Goal: Information Seeking & Learning: Compare options

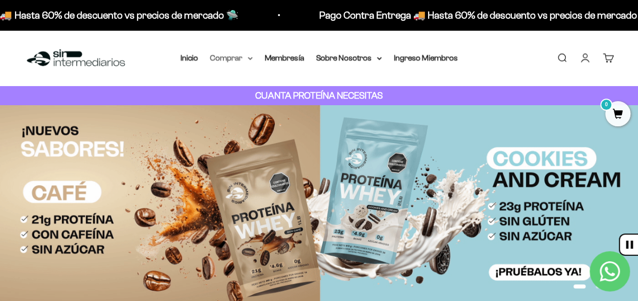
click at [237, 58] on summary "Comprar" at bounding box center [231, 57] width 42 height 13
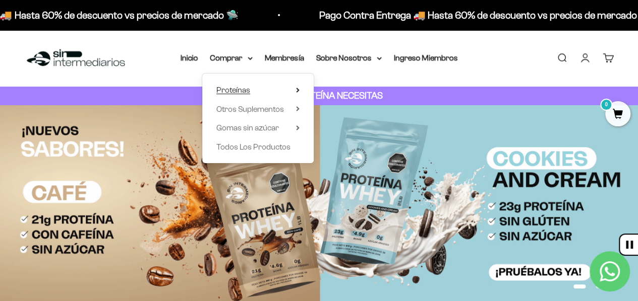
click at [243, 90] on span "Proteínas" at bounding box center [233, 90] width 34 height 9
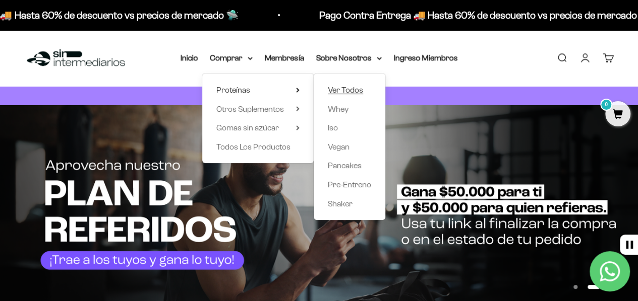
click at [343, 93] on span "Ver Todos" at bounding box center [345, 90] width 35 height 9
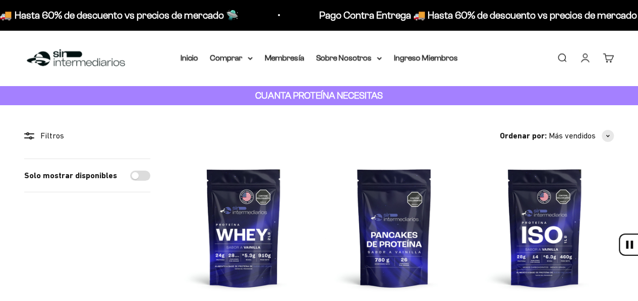
click at [236, 57] on summary "Comprar" at bounding box center [231, 57] width 42 height 13
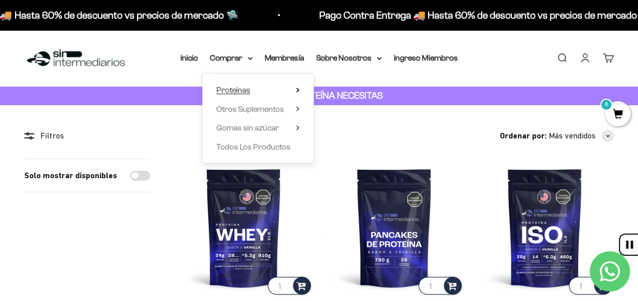
click at [287, 91] on summary "Proteínas" at bounding box center [257, 90] width 83 height 13
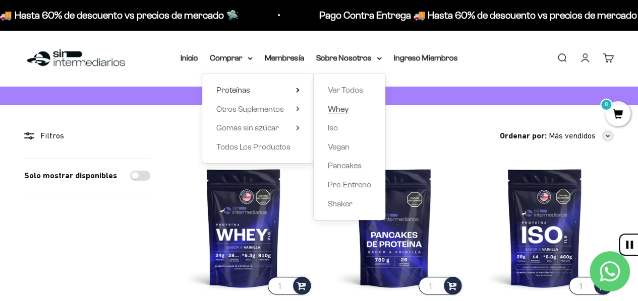
click at [346, 110] on span "Whey" at bounding box center [338, 109] width 21 height 9
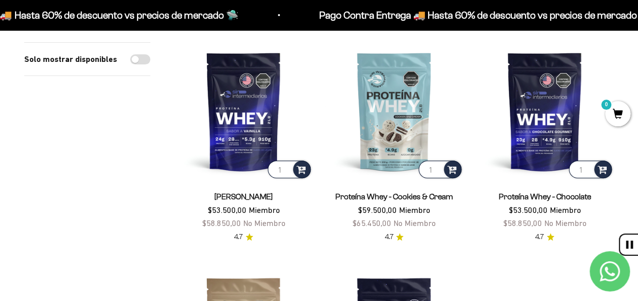
scroll to position [101, 0]
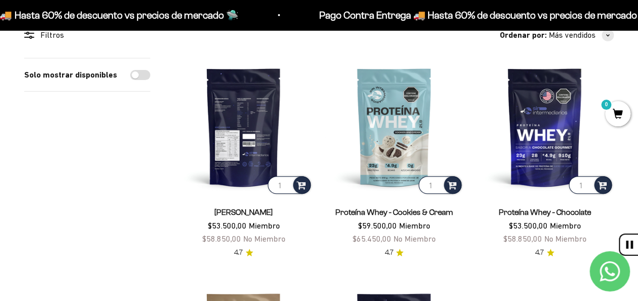
click at [230, 131] on img at bounding box center [243, 127] width 138 height 138
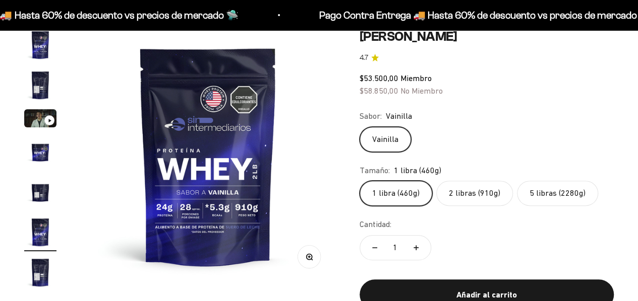
scroll to position [101, 0]
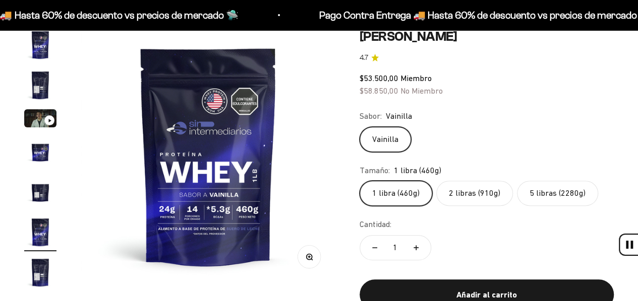
click at [566, 195] on label "5 libras (2280g)" at bounding box center [557, 193] width 81 height 25
click at [359, 181] on input "5 libras (2280g)" at bounding box center [359, 180] width 1 height 1
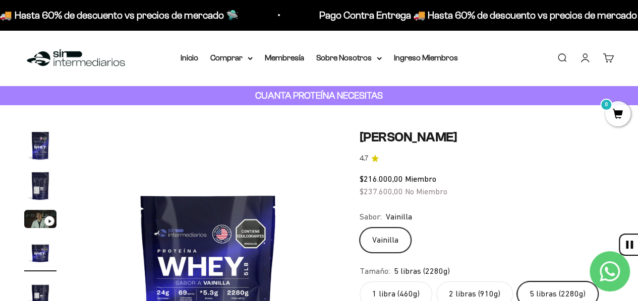
scroll to position [101, 0]
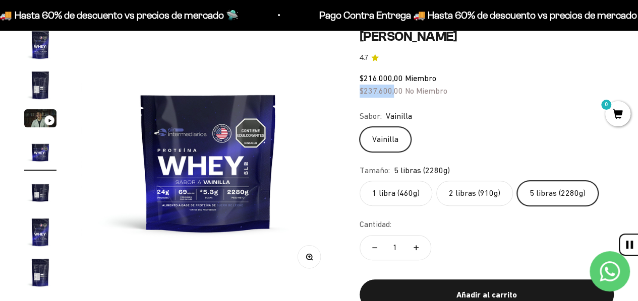
drag, startPoint x: 360, startPoint y: 92, endPoint x: 394, endPoint y: 92, distance: 33.8
click at [394, 92] on span "$237.600,00" at bounding box center [380, 90] width 43 height 9
click at [456, 112] on div "Sabor: Vainilla" at bounding box center [486, 116] width 254 height 13
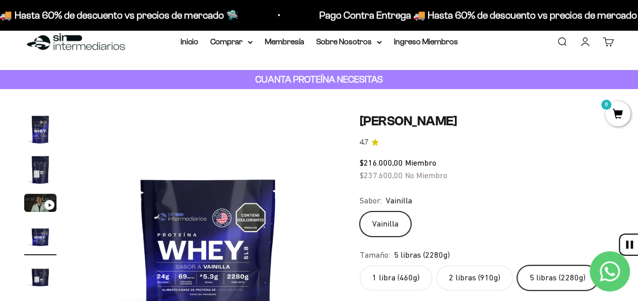
scroll to position [0, 0]
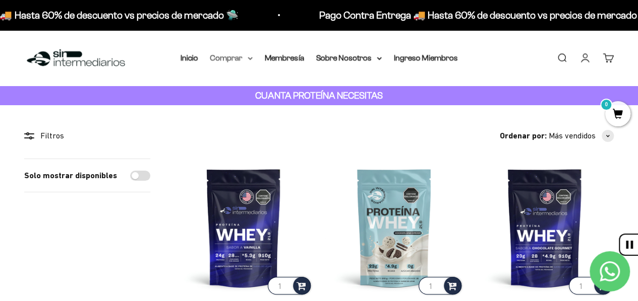
click at [238, 56] on summary "Comprar" at bounding box center [231, 57] width 42 height 13
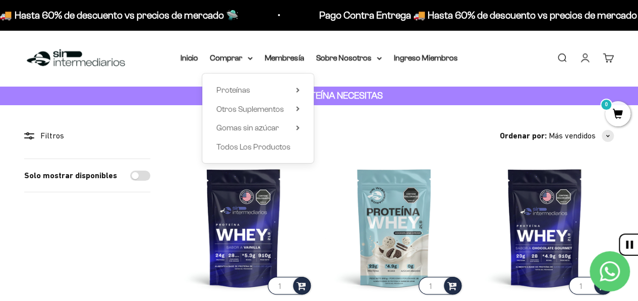
click at [299, 111] on div "Proteínas Ver Todos Whey Iso Vegan Shaker" at bounding box center [257, 119] width 111 height 90
click at [289, 115] on summary "Otros Suplementos" at bounding box center [257, 109] width 83 height 13
click at [277, 125] on span "Gomas sin azúcar" at bounding box center [247, 127] width 62 height 9
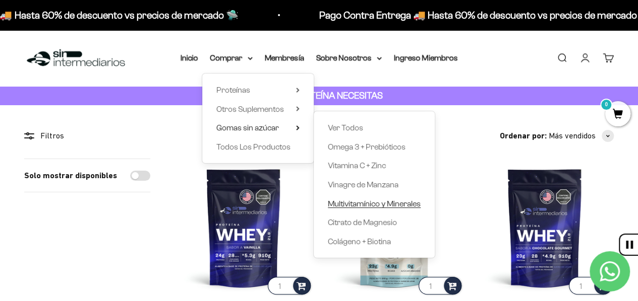
click at [387, 201] on span "Multivitamínico y Minerales" at bounding box center [374, 204] width 93 height 9
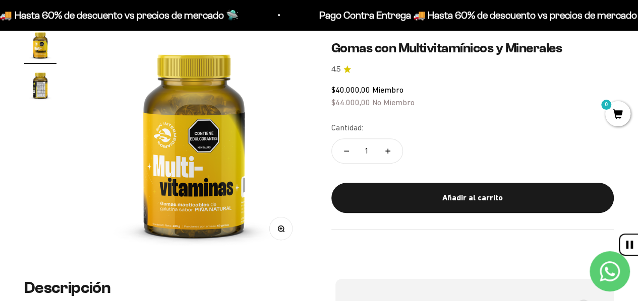
click at [150, 136] on img at bounding box center [194, 142] width 226 height 226
click at [242, 157] on img at bounding box center [194, 142] width 226 height 226
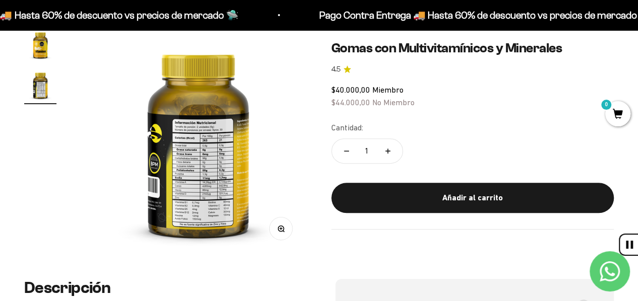
scroll to position [0, 232]
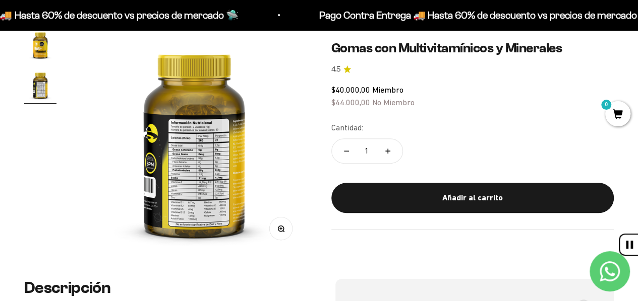
click at [289, 229] on button "Zoom" at bounding box center [280, 228] width 23 height 23
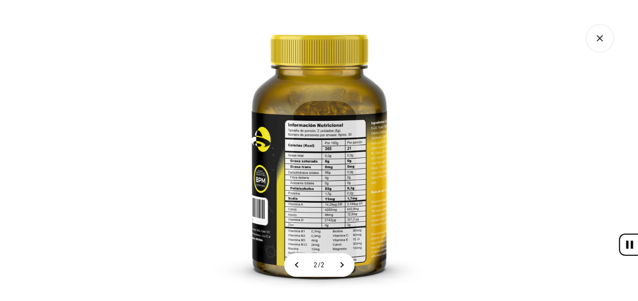
click at [592, 41] on icon "Cerrar galería" at bounding box center [599, 38] width 28 height 28
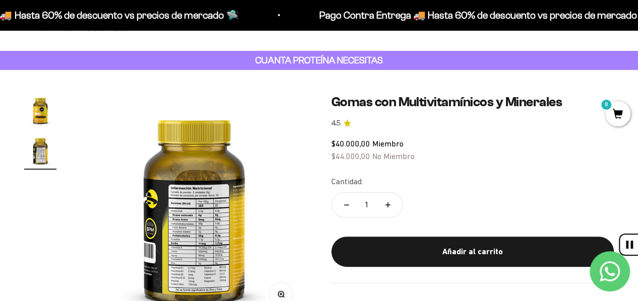
scroll to position [0, 0]
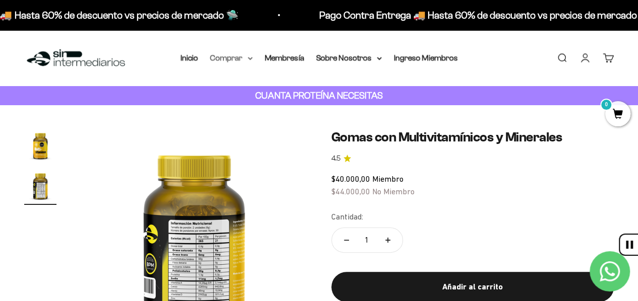
click at [227, 59] on summary "Comprar" at bounding box center [231, 57] width 42 height 13
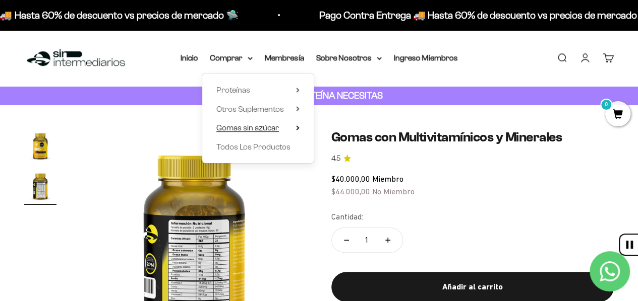
click at [294, 131] on summary "Gomas sin azúcar" at bounding box center [257, 127] width 83 height 13
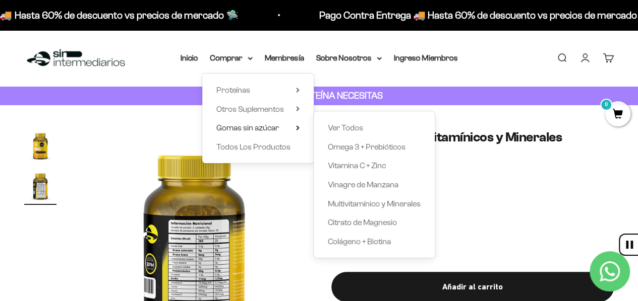
click at [403, 76] on div "Menú Buscar Inicio Comprar Proteínas Ver Todos Whey Iso Vegan Pancakes Pre-Entr…" at bounding box center [319, 58] width 638 height 56
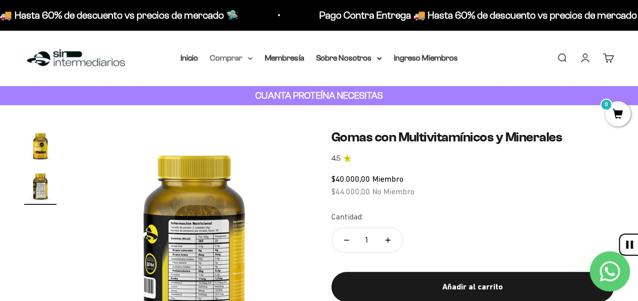
click at [245, 62] on summary "Comprar" at bounding box center [231, 57] width 42 height 13
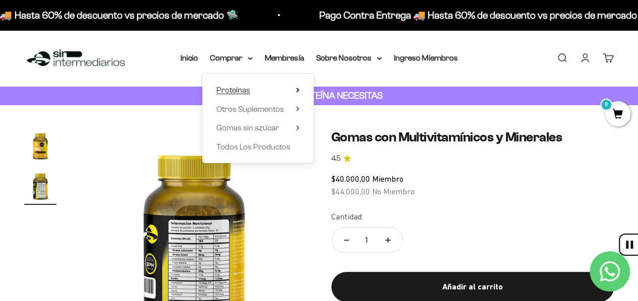
click at [265, 85] on summary "Proteínas" at bounding box center [257, 90] width 83 height 13
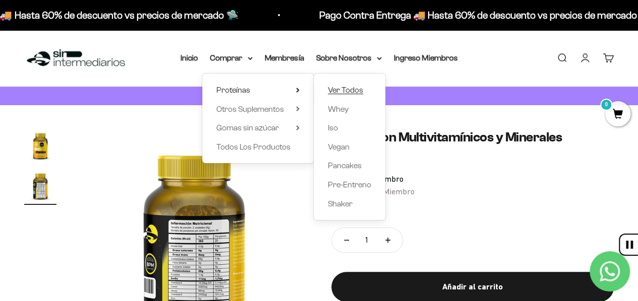
click at [352, 87] on span "Ver Todos" at bounding box center [345, 90] width 35 height 9
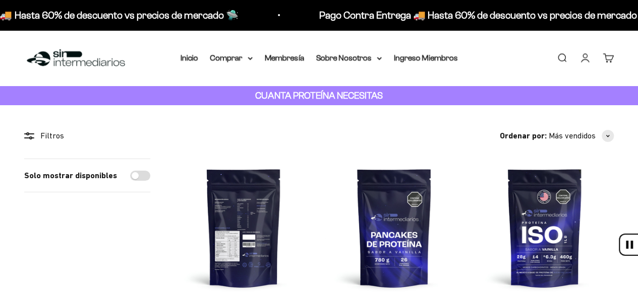
click at [254, 218] on img at bounding box center [243, 228] width 138 height 138
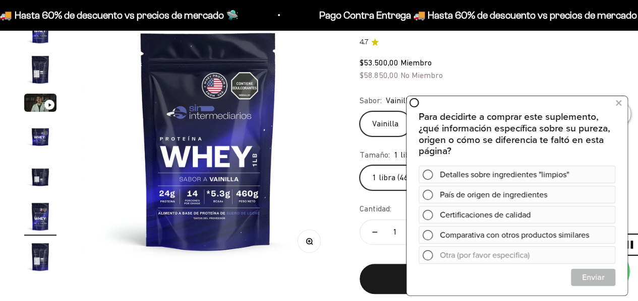
scroll to position [101, 0]
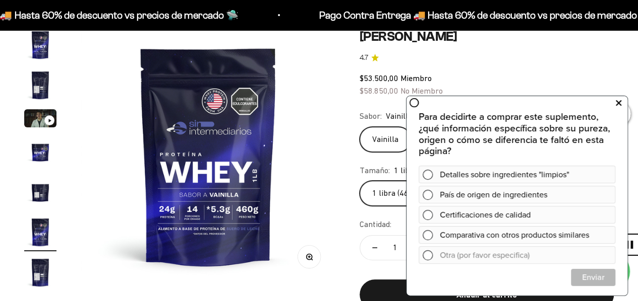
click at [620, 102] on icon at bounding box center [618, 102] width 6 height 13
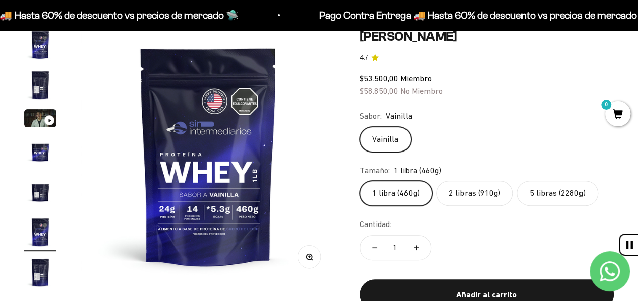
click at [534, 192] on label "5 libras (2280g)" at bounding box center [557, 193] width 81 height 25
click at [359, 181] on input "5 libras (2280g)" at bounding box center [359, 180] width 1 height 1
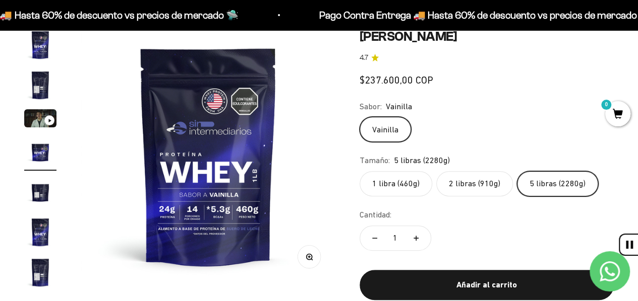
scroll to position [0, 781]
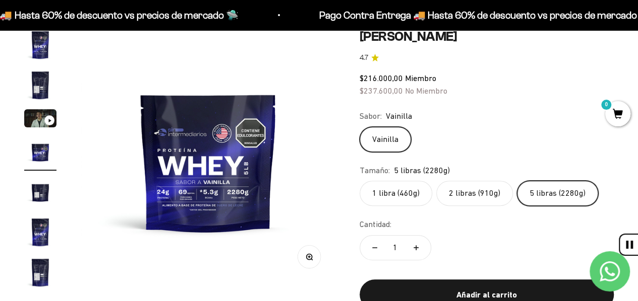
click at [502, 103] on safe-sticky "Proteína Whey - Vainilla 4.7 $216.000,00 Miembro $237.600,00 No Miembro Calidad…" at bounding box center [486, 178] width 254 height 298
click at [212, 143] on img at bounding box center [208, 156] width 255 height 255
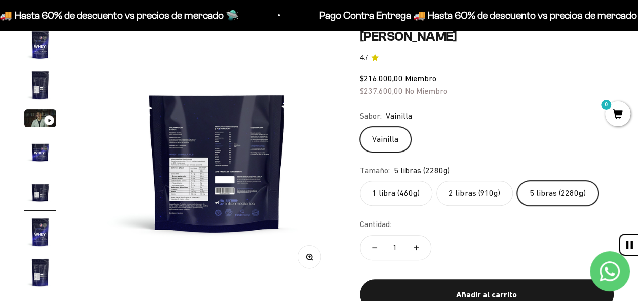
scroll to position [0, 1041]
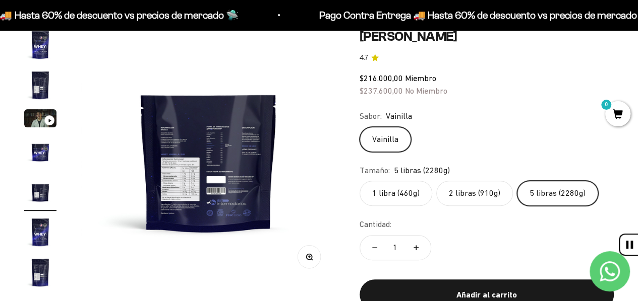
click at [251, 145] on img at bounding box center [208, 156] width 255 height 255
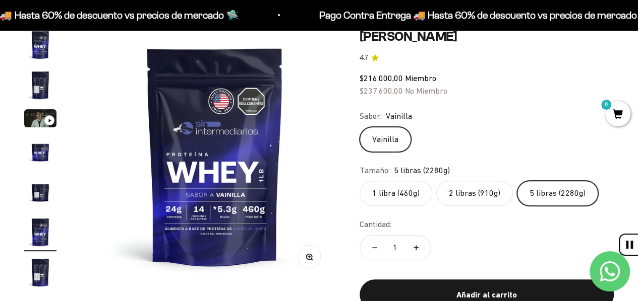
scroll to position [0, 1301]
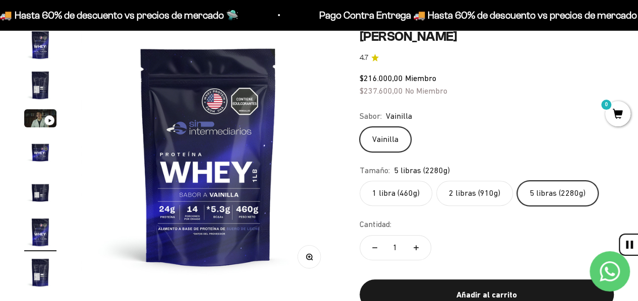
click at [455, 193] on label "2 libras (910g)" at bounding box center [474, 193] width 77 height 25
click at [359, 181] on input "2 libras (910g)" at bounding box center [359, 180] width 1 height 1
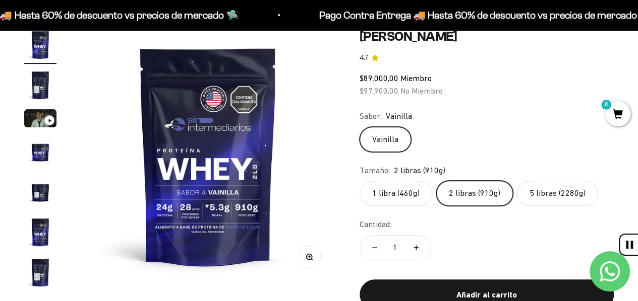
click at [34, 204] on img "Ir al artículo 5" at bounding box center [40, 192] width 32 height 32
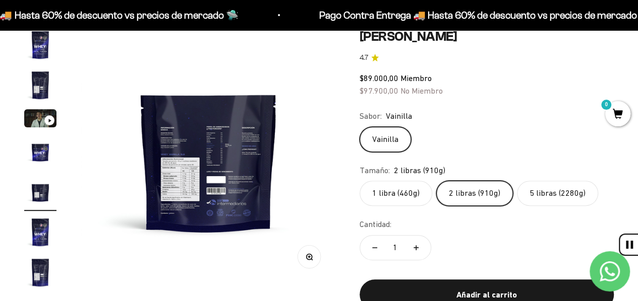
click at [180, 179] on img at bounding box center [208, 156] width 255 height 255
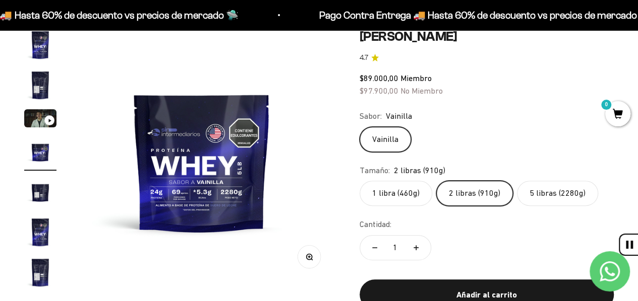
scroll to position [0, 781]
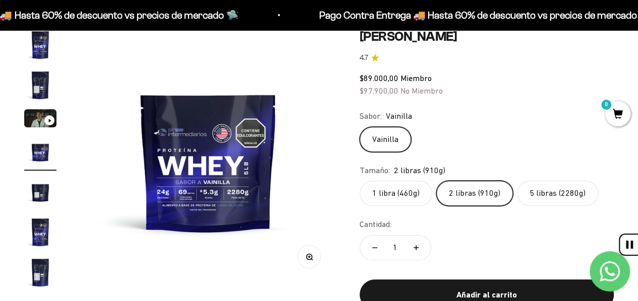
click at [26, 198] on img "Ir al artículo 5" at bounding box center [40, 192] width 32 height 32
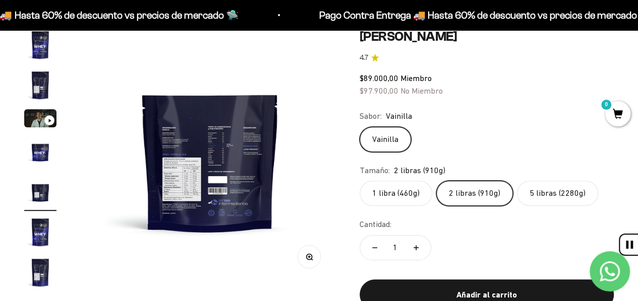
scroll to position [0, 1041]
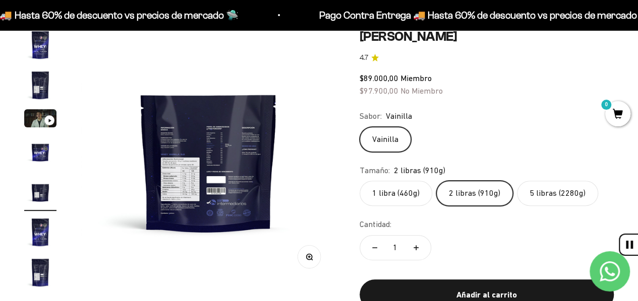
click at [308, 263] on button "Zoom" at bounding box center [308, 256] width 23 height 23
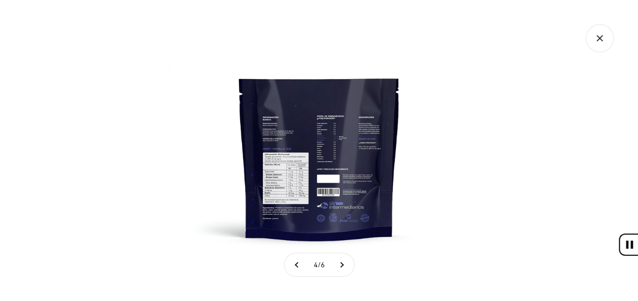
click at [315, 186] on img at bounding box center [318, 150] width 301 height 301
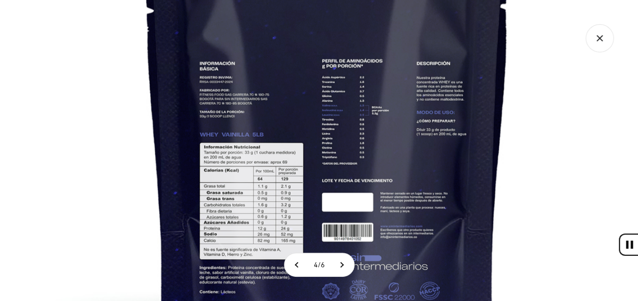
click at [358, 141] on img at bounding box center [327, 138] width 680 height 680
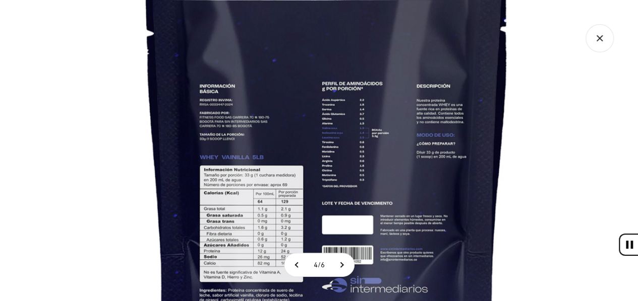
click at [347, 165] on img at bounding box center [327, 161] width 680 height 680
